Goal: Task Accomplishment & Management: Manage account settings

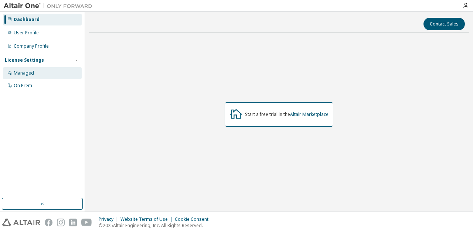
click at [29, 71] on div "Managed" at bounding box center [24, 73] width 20 height 6
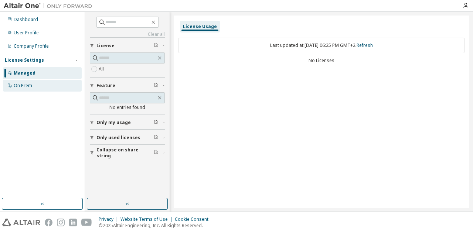
click at [47, 85] on div "On Prem" at bounding box center [42, 86] width 79 height 12
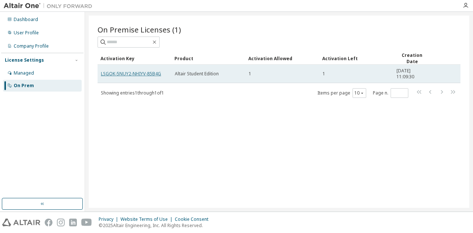
click at [145, 74] on link "LSGOK-5NUY2-NHIYV-85B4G" at bounding box center [131, 74] width 60 height 6
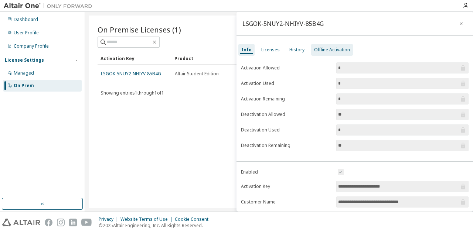
click at [327, 51] on div "Offline Activation" at bounding box center [332, 50] width 36 height 6
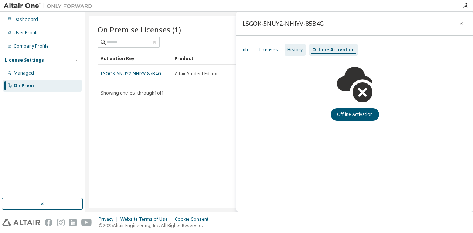
click at [300, 49] on div "History" at bounding box center [294, 50] width 15 height 6
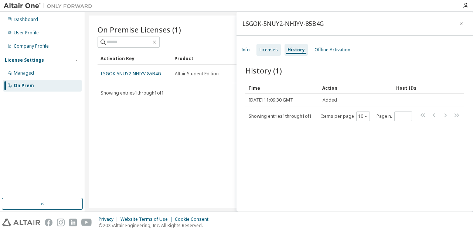
click at [271, 48] on div "Licenses" at bounding box center [268, 50] width 18 height 6
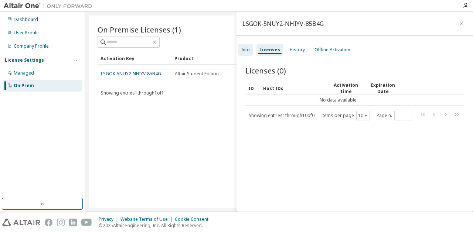
click at [245, 46] on div "Info" at bounding box center [245, 50] width 14 height 12
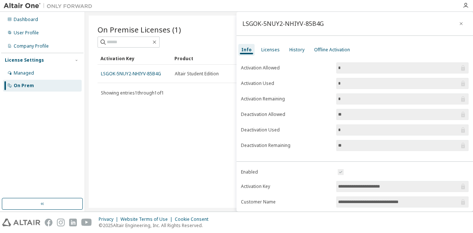
click at [28, 7] on img at bounding box center [50, 5] width 92 height 7
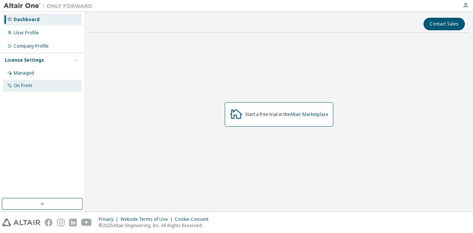
click at [31, 87] on div "On Prem" at bounding box center [23, 86] width 18 height 6
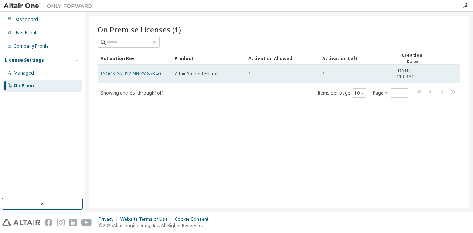
drag, startPoint x: 151, startPoint y: 72, endPoint x: 131, endPoint y: 71, distance: 19.6
click at [131, 71] on link "LSGOK-5NUY2-NHIYV-85B4G" at bounding box center [131, 74] width 60 height 6
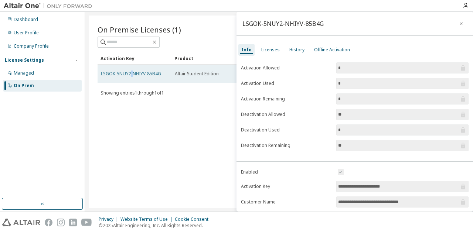
click at [131, 71] on link "LSGOK-5NUY2-NHIYV-85B4G" at bounding box center [131, 74] width 60 height 6
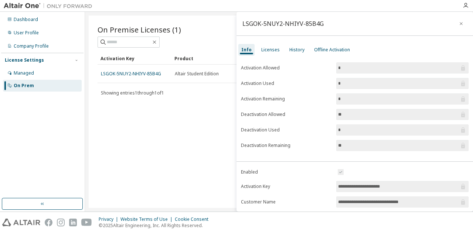
click at [433, 183] on input "**********" at bounding box center [398, 186] width 121 height 7
